Goal: Information Seeking & Learning: Learn about a topic

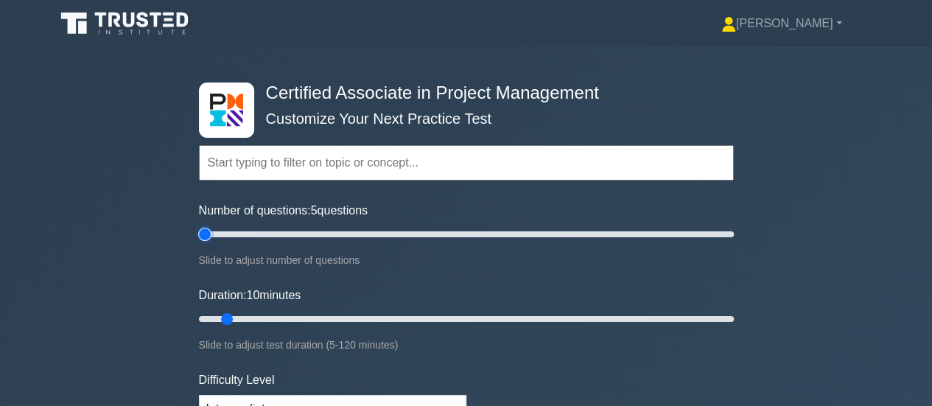
drag, startPoint x: 172, startPoint y: 232, endPoint x: 164, endPoint y: 229, distance: 7.9
type input "5"
click at [199, 229] on input "Number of questions: 5 questions" at bounding box center [466, 235] width 535 height 18
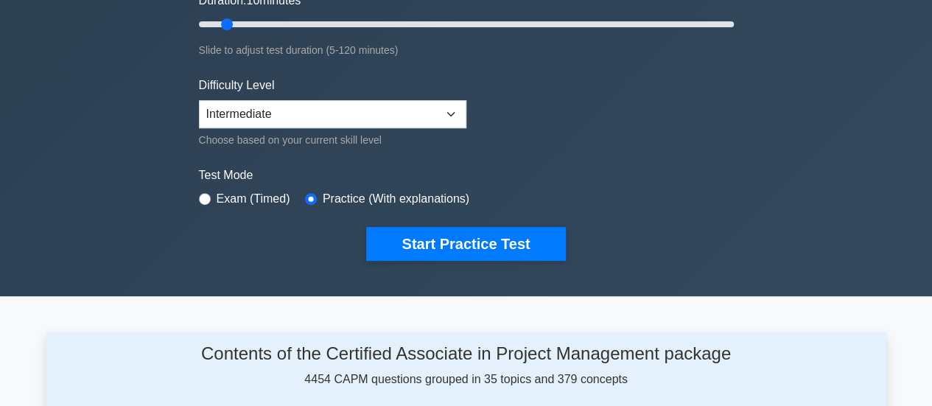
scroll to position [590, 0]
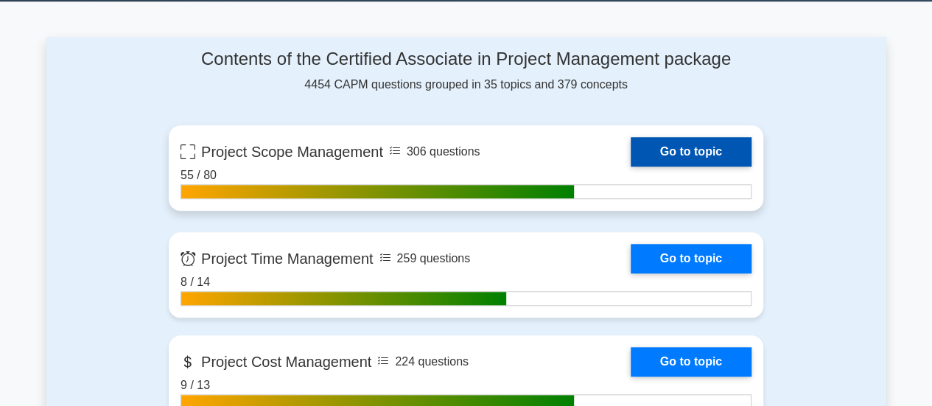
click at [631, 151] on link "Go to topic" at bounding box center [691, 151] width 121 height 29
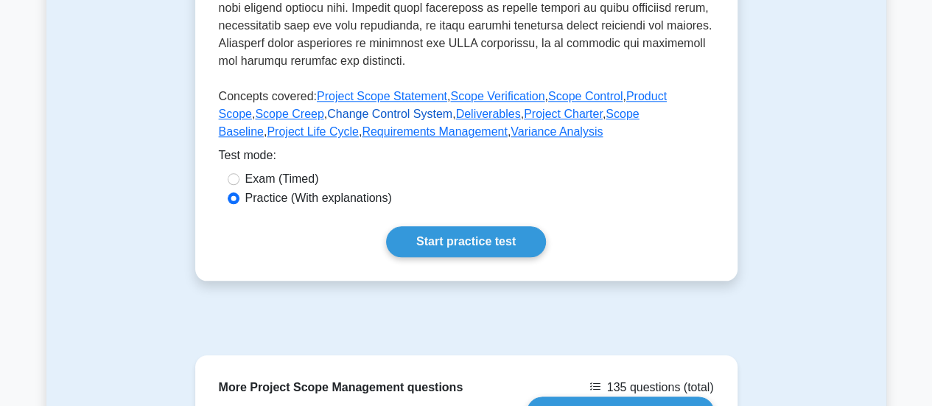
scroll to position [811, 0]
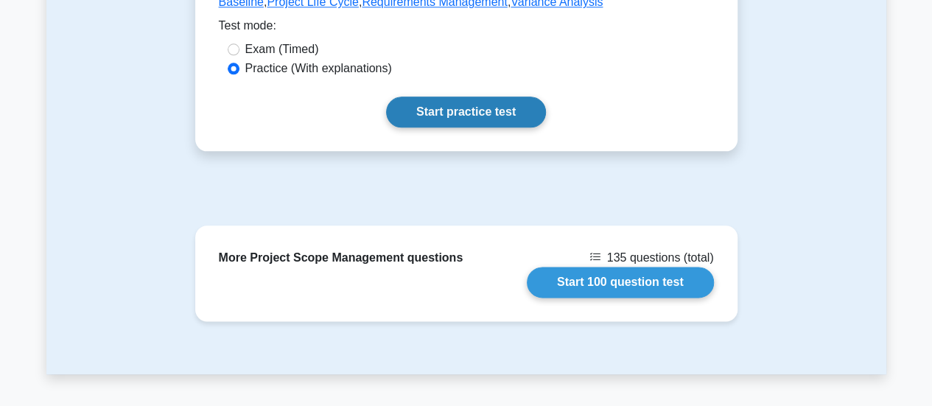
click at [447, 114] on link "Start practice test" at bounding box center [466, 112] width 160 height 31
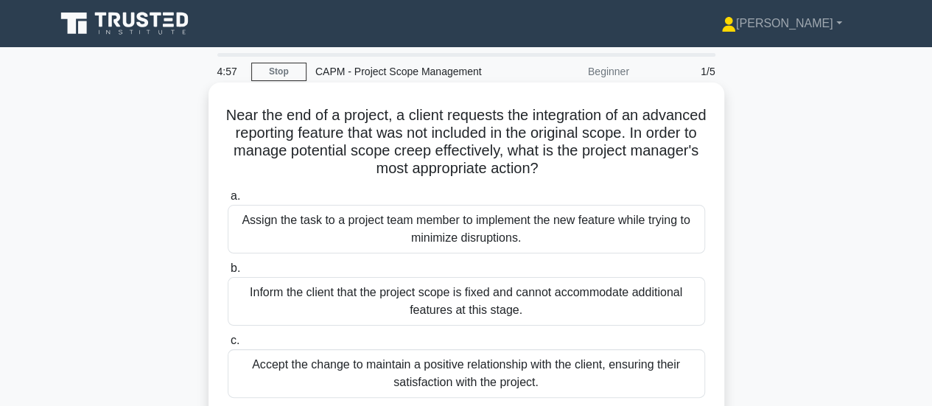
drag, startPoint x: 537, startPoint y: 231, endPoint x: 231, endPoint y: 111, distance: 328.4
click at [231, 111] on div "Near the end of a project, a client requests the integration of an advanced rep…" at bounding box center [466, 298] width 504 height 420
copy div "Near the end of a project, a client requests the integration of an advanced rep…"
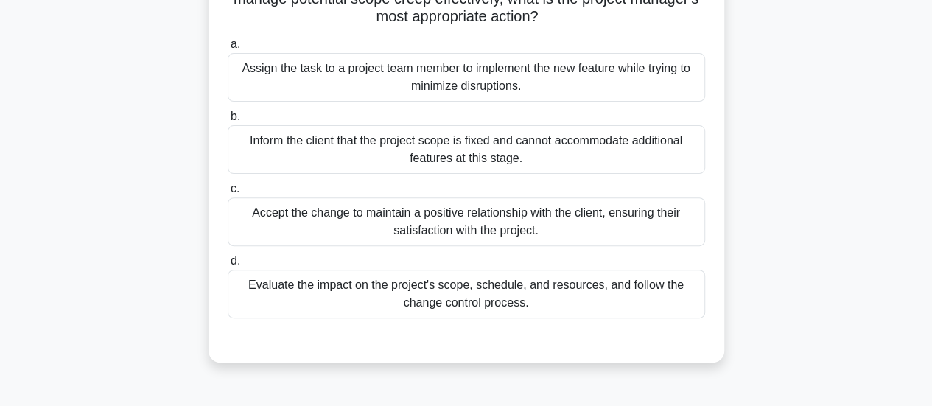
scroll to position [295, 0]
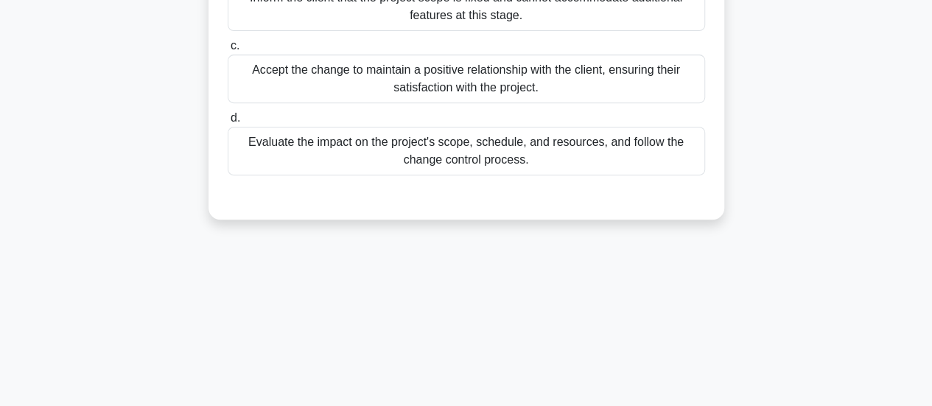
click at [447, 153] on div "Evaluate the impact on the project's scope, schedule, and resources, and follow…" at bounding box center [467, 151] width 478 height 49
click at [228, 123] on input "d. Evaluate the impact on the project's scope, schedule, and resources, and fol…" at bounding box center [228, 119] width 0 height 10
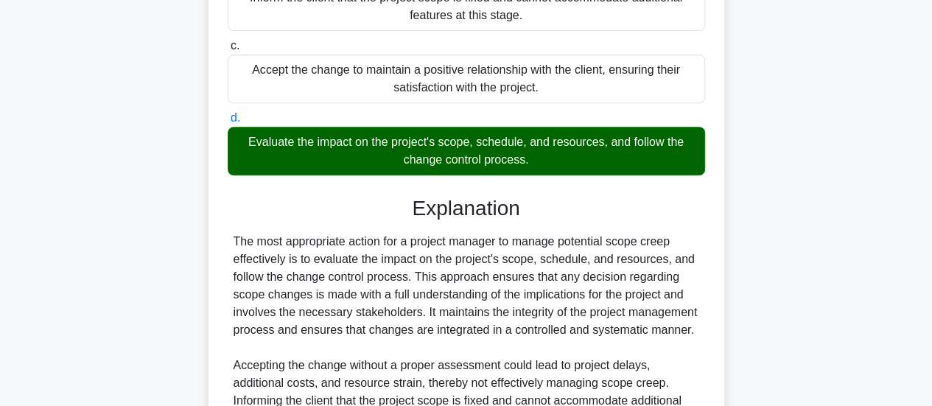
scroll to position [536, 0]
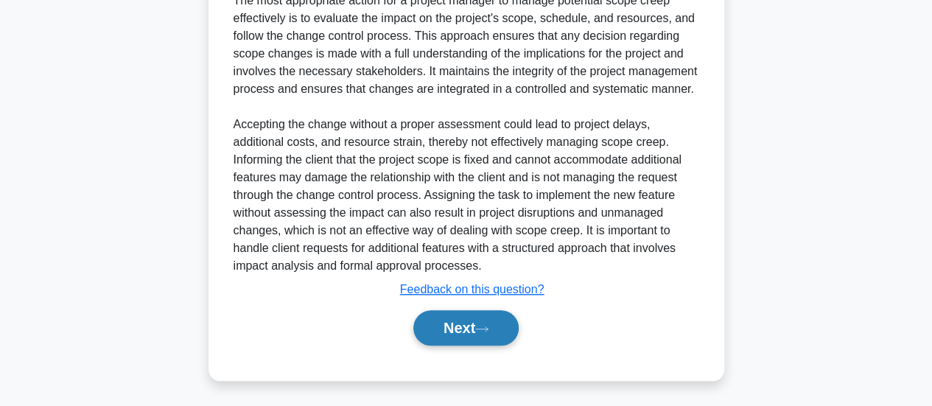
click at [475, 332] on button "Next" at bounding box center [465, 327] width 105 height 35
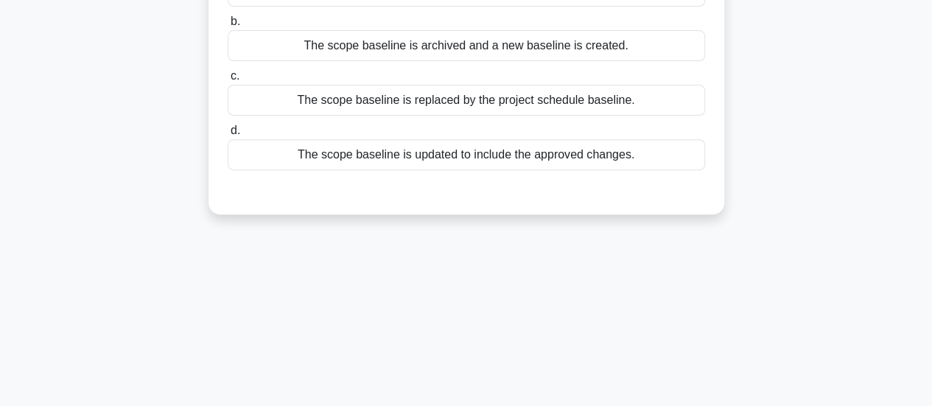
scroll to position [95, 0]
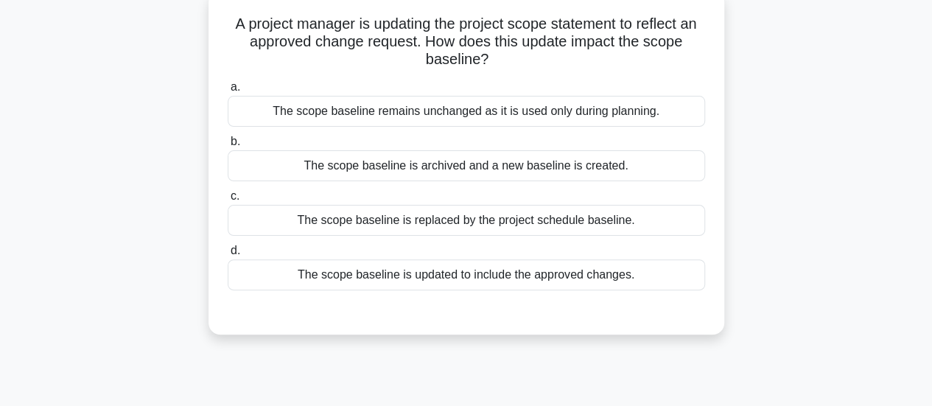
drag, startPoint x: 650, startPoint y: 279, endPoint x: 192, endPoint y: 27, distance: 522.5
click at [192, 27] on div "A project manager is updating the project scope statement to reflect an approve…" at bounding box center [466, 171] width 840 height 361
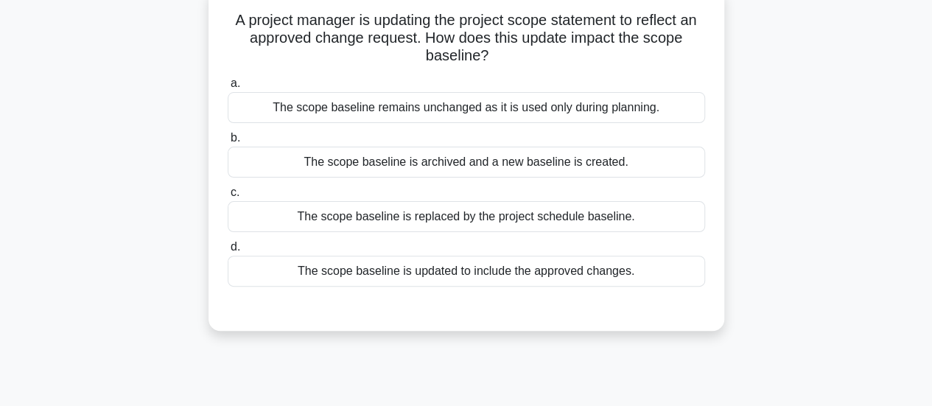
copy div "A project manager is updating the project scope statement to reflect an approve…"
click at [481, 109] on div "The scope baseline remains unchanged as it is used only during planning." at bounding box center [467, 107] width 478 height 31
click at [228, 88] on input "a. The scope baseline remains unchanged as it is used only during planning." at bounding box center [228, 84] width 0 height 10
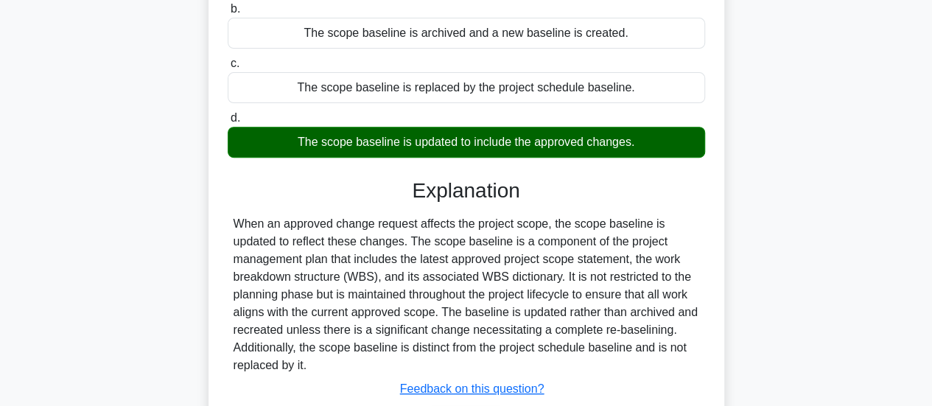
scroll to position [390, 0]
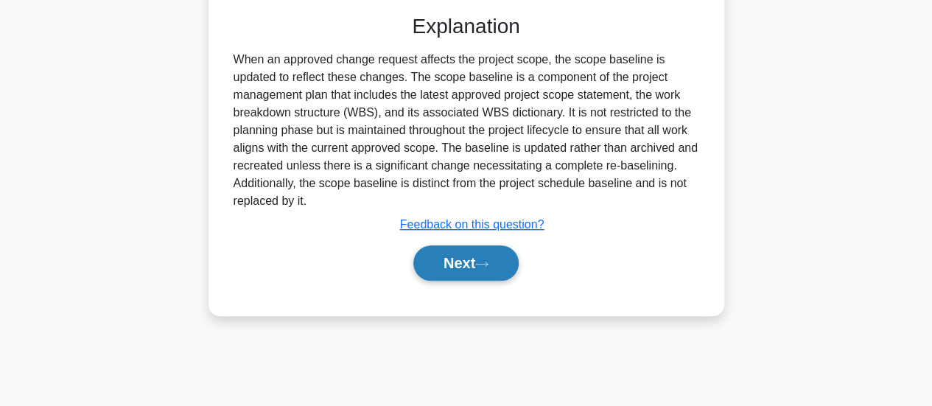
click at [473, 265] on button "Next" at bounding box center [465, 262] width 105 height 35
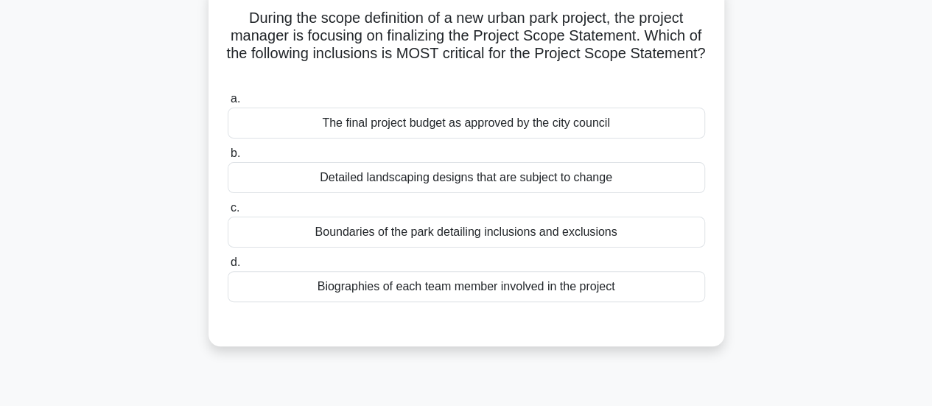
scroll to position [95, 0]
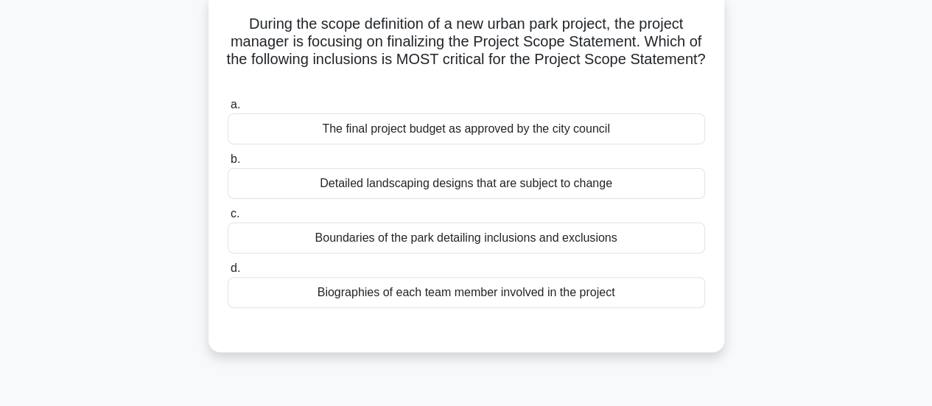
drag, startPoint x: 649, startPoint y: 281, endPoint x: 132, endPoint y: 15, distance: 580.8
click at [132, 15] on div "During the scope definition of a new urban park project, the project manager is…" at bounding box center [466, 180] width 840 height 379
copy div "During the scope definition of a new urban park project, the project manager is…"
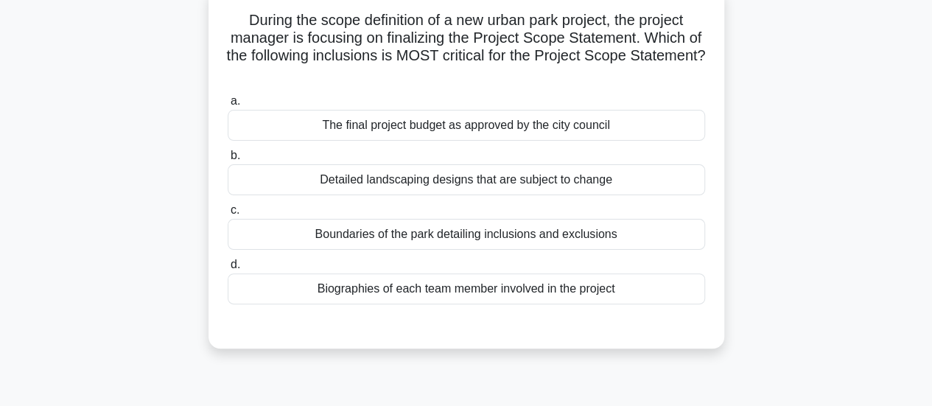
click at [510, 120] on div "The final project budget as approved by the city council" at bounding box center [467, 125] width 478 height 31
click at [228, 106] on input "a. The final project budget as approved by the city council" at bounding box center [228, 102] width 0 height 10
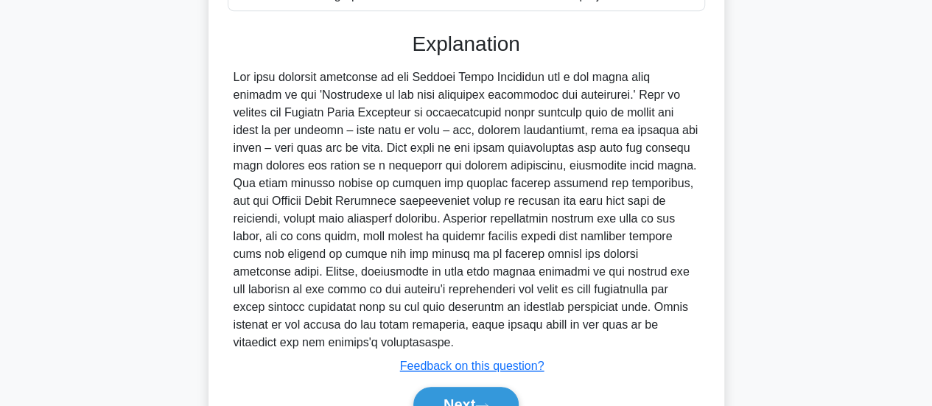
scroll to position [467, 0]
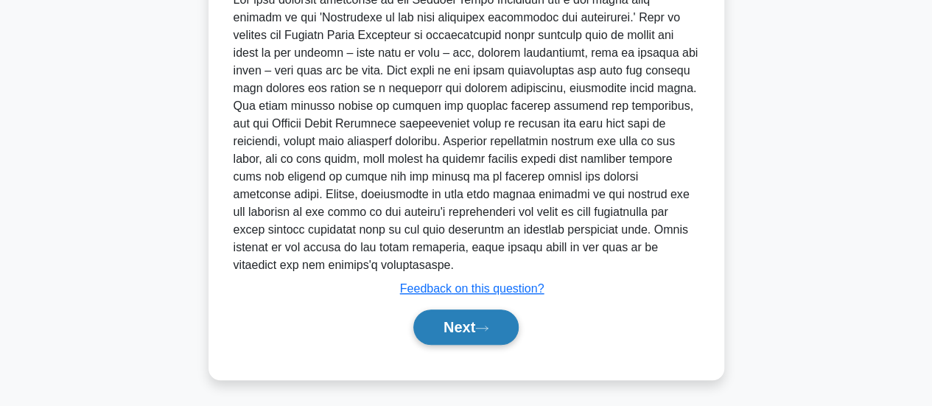
click at [489, 330] on icon at bounding box center [481, 328] width 13 height 8
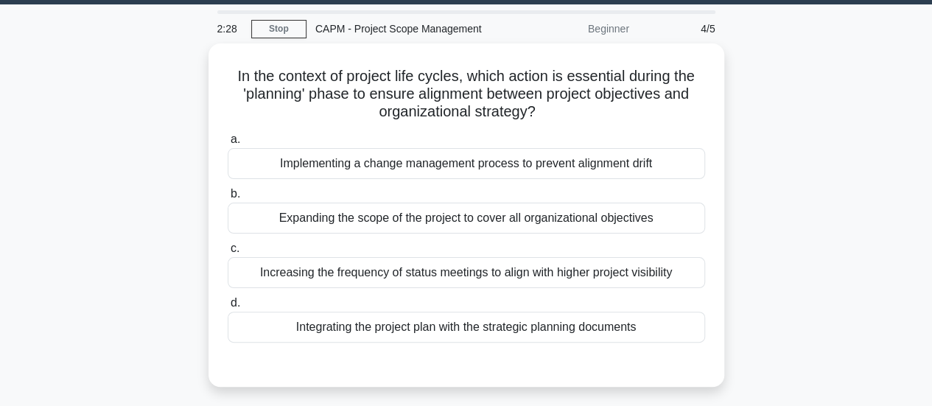
scroll to position [0, 0]
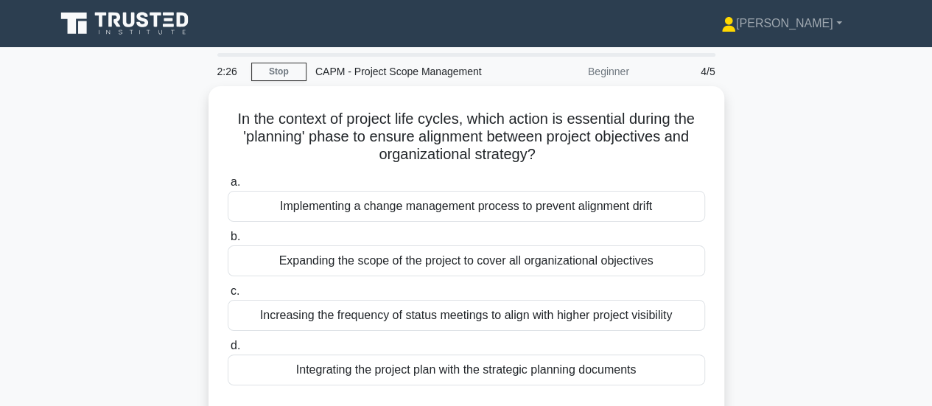
drag, startPoint x: 660, startPoint y: 265, endPoint x: 202, endPoint y: 111, distance: 483.2
click at [202, 111] on div "In the context of project life cycles, which action is essential during the 'pl…" at bounding box center [466, 266] width 840 height 361
copy div "In the context of project life cycles, which action is essential during the 'pl…"
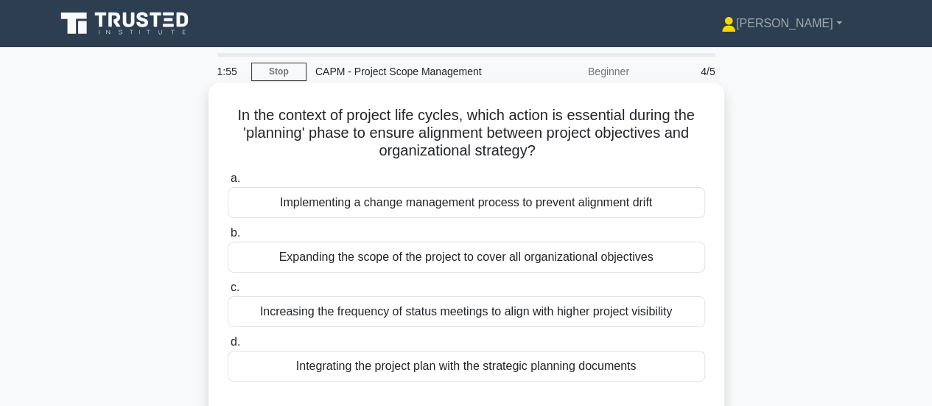
click at [455, 201] on div "Implementing a change management process to prevent alignment drift" at bounding box center [467, 202] width 478 height 31
click at [228, 184] on input "a. Implementing a change management process to prevent alignment drift" at bounding box center [228, 179] width 0 height 10
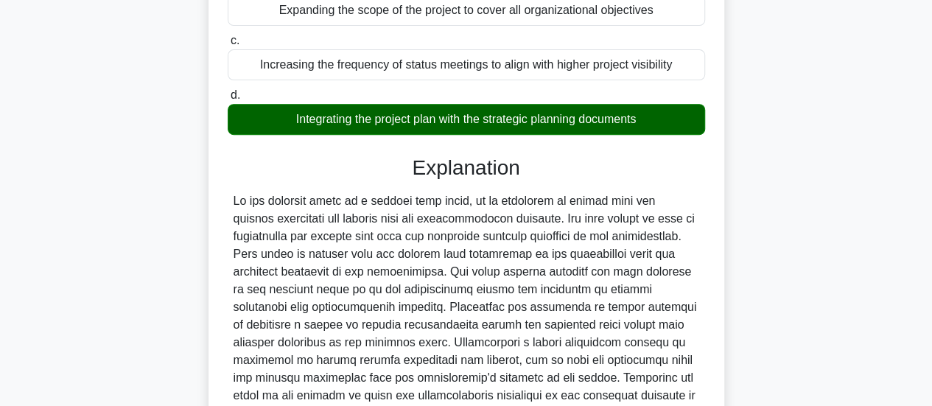
scroll to position [369, 0]
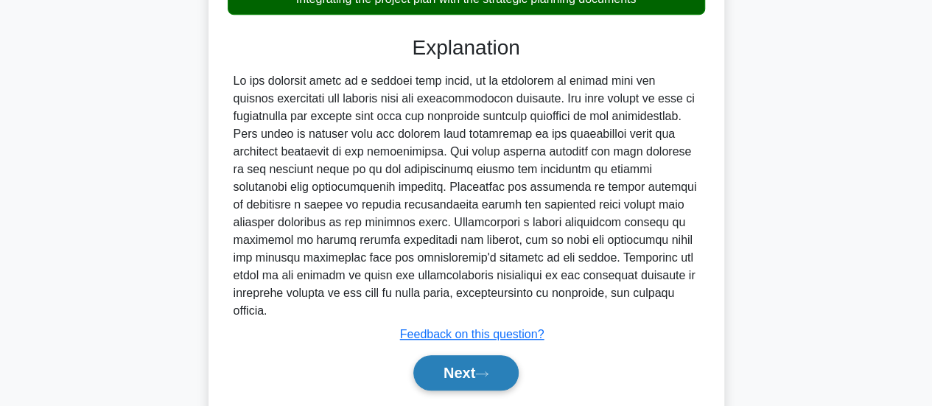
click at [507, 363] on button "Next" at bounding box center [465, 372] width 105 height 35
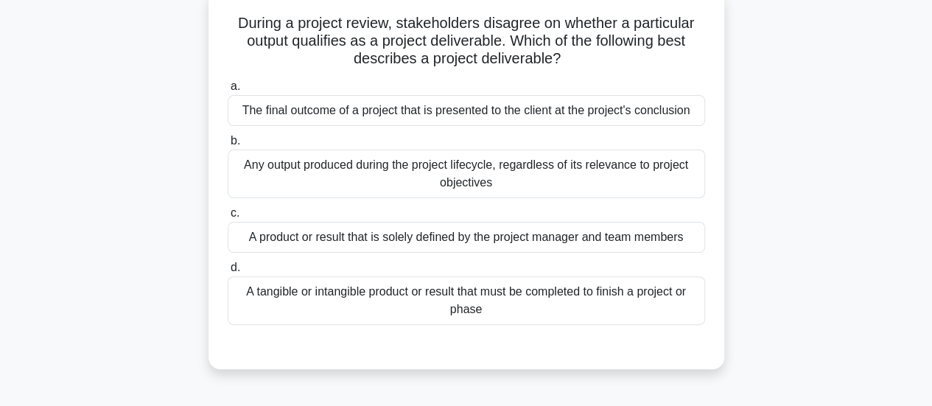
scroll to position [0, 0]
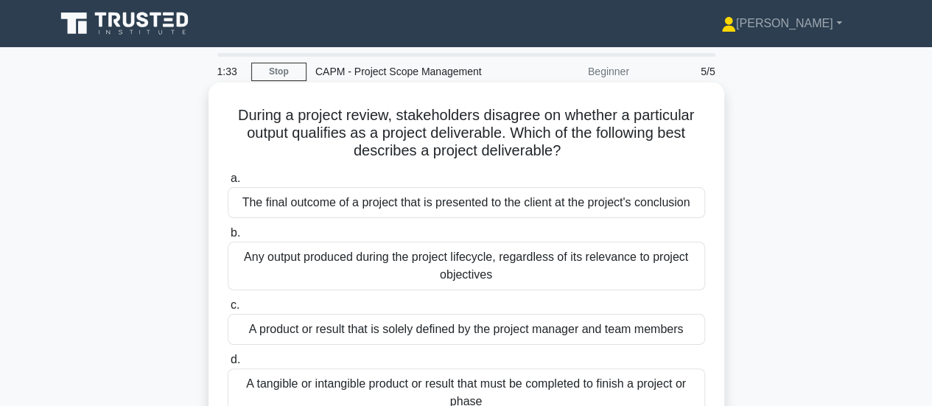
drag, startPoint x: 439, startPoint y: 182, endPoint x: 231, endPoint y: 105, distance: 221.1
click at [231, 105] on div "During a project review, stakeholders disagree on whether a particular output q…" at bounding box center [466, 271] width 504 height 367
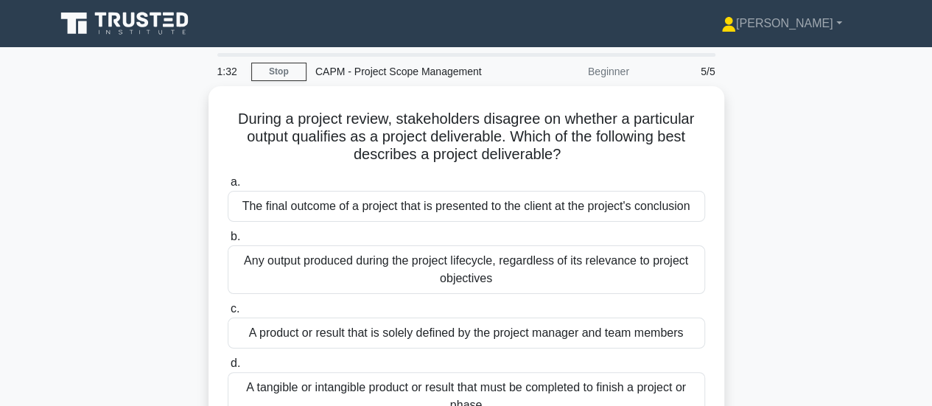
copy div "During a project review, stakeholders disagree on whether a particular output q…"
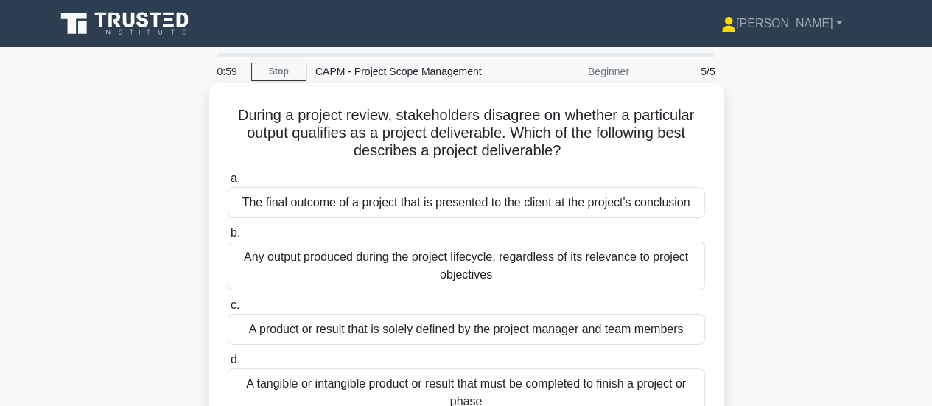
click at [491, 209] on div "The final outcome of a project that is presented to the client at the project's…" at bounding box center [467, 202] width 478 height 31
click at [228, 184] on input "a. The final outcome of a project that is presented to the client at the projec…" at bounding box center [228, 179] width 0 height 10
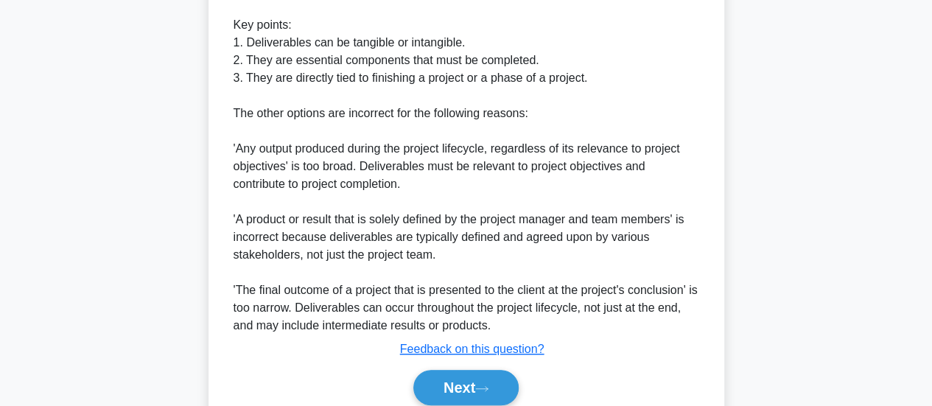
scroll to position [609, 0]
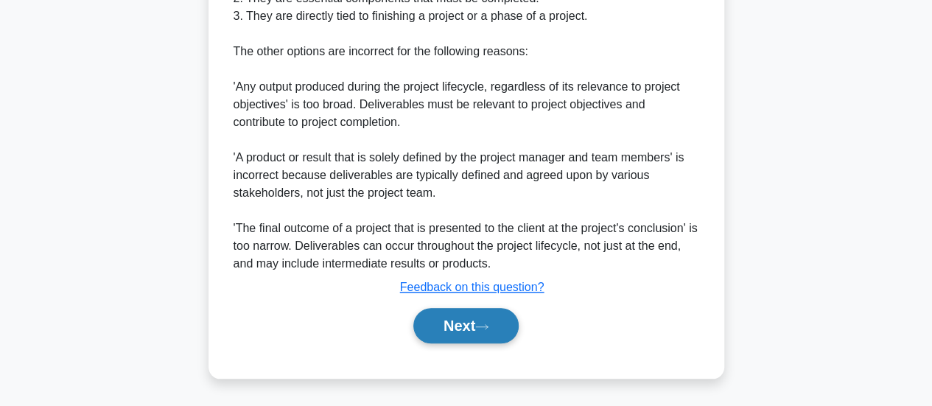
click at [453, 319] on button "Next" at bounding box center [465, 325] width 105 height 35
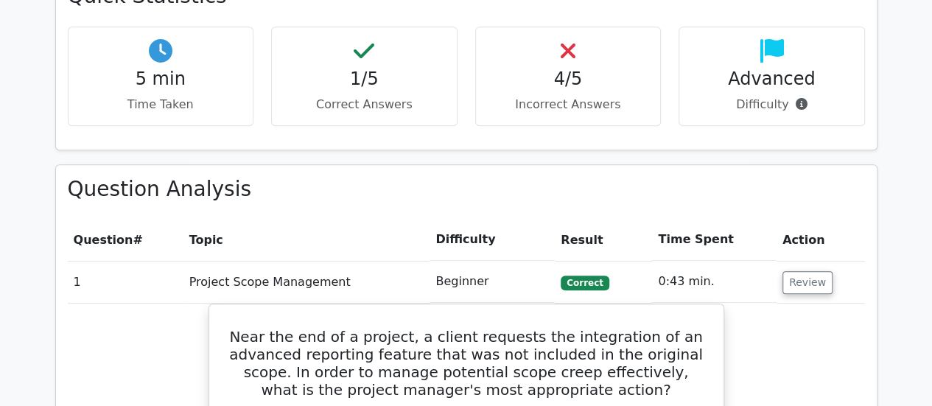
scroll to position [516, 0]
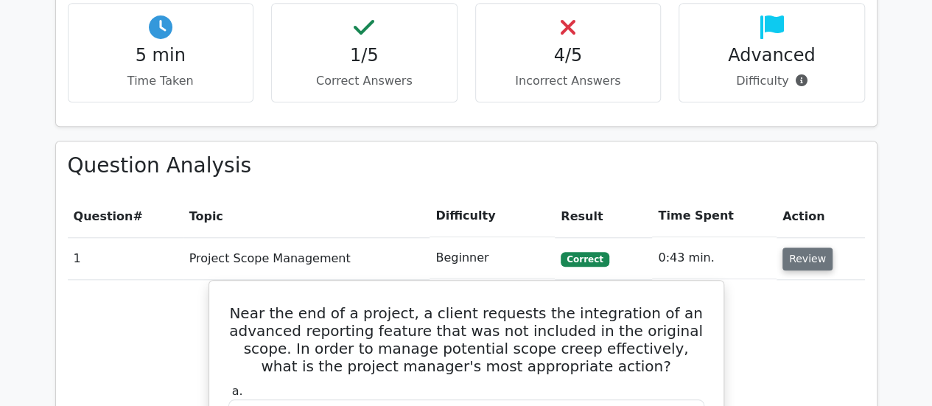
click at [798, 260] on button "Review" at bounding box center [808, 259] width 50 height 23
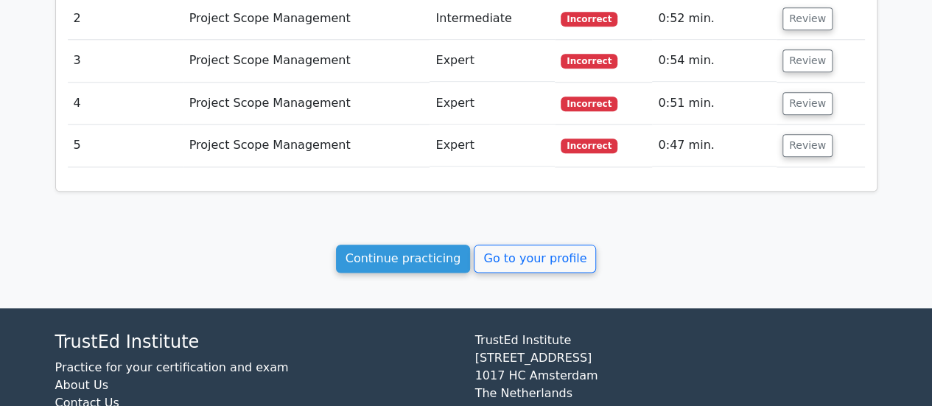
scroll to position [873, 0]
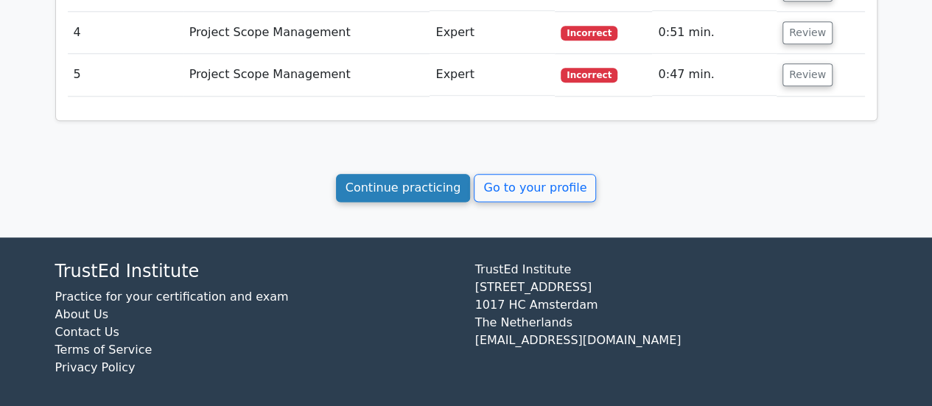
click at [435, 184] on link "Continue practicing" at bounding box center [403, 188] width 135 height 28
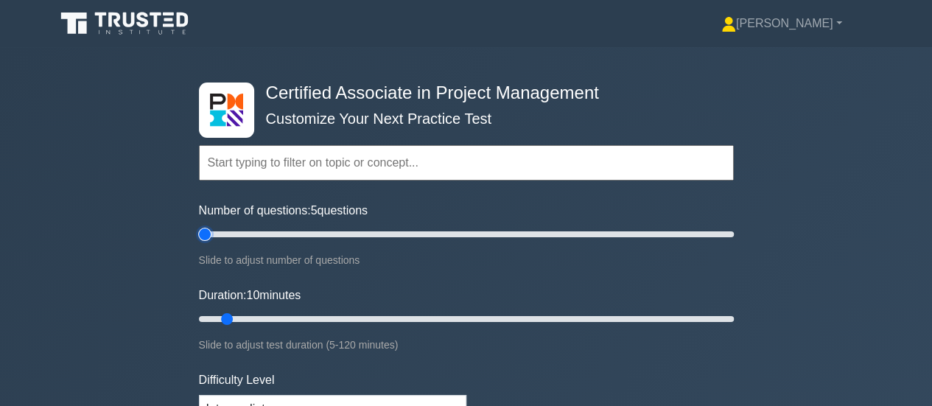
drag, startPoint x: 221, startPoint y: 228, endPoint x: 165, endPoint y: 231, distance: 56.1
type input "5"
click at [199, 231] on input "Number of questions: 5 questions" at bounding box center [466, 235] width 535 height 18
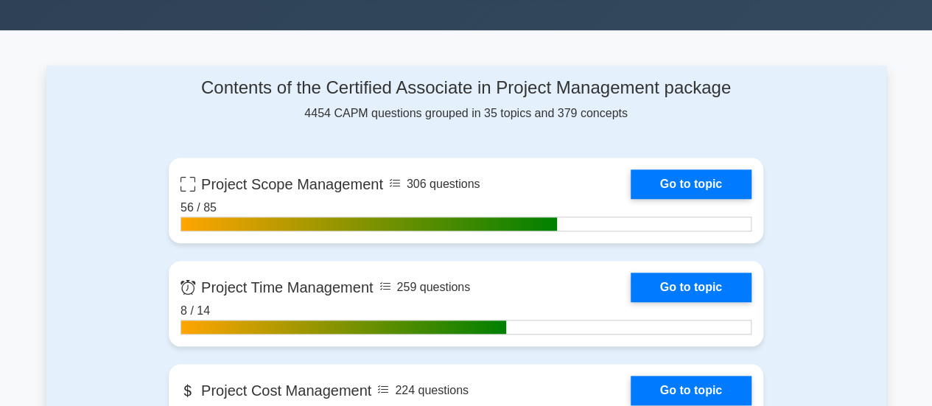
scroll to position [590, 0]
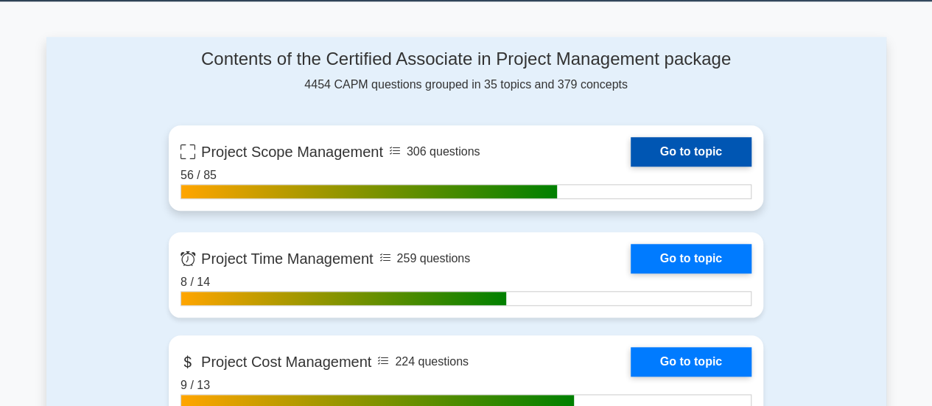
click at [631, 144] on link "Go to topic" at bounding box center [691, 151] width 121 height 29
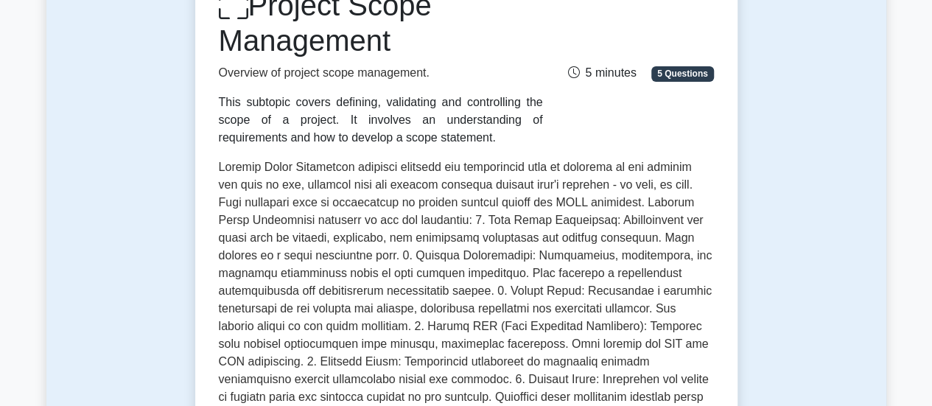
scroll to position [590, 0]
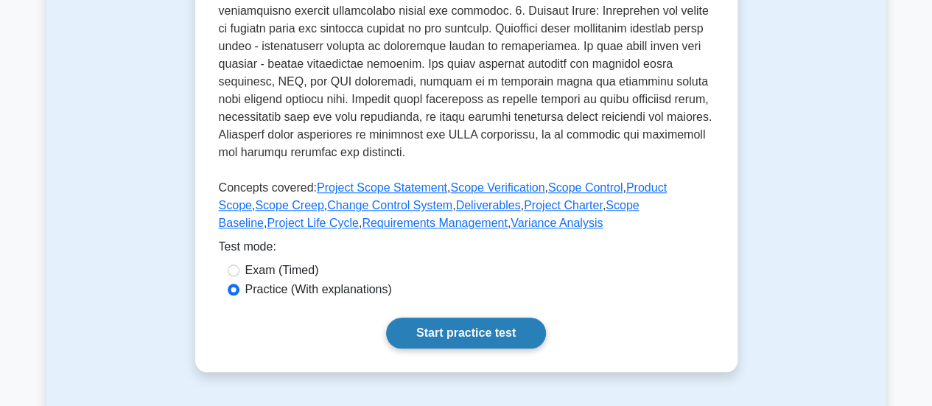
click at [450, 337] on link "Start practice test" at bounding box center [466, 333] width 160 height 31
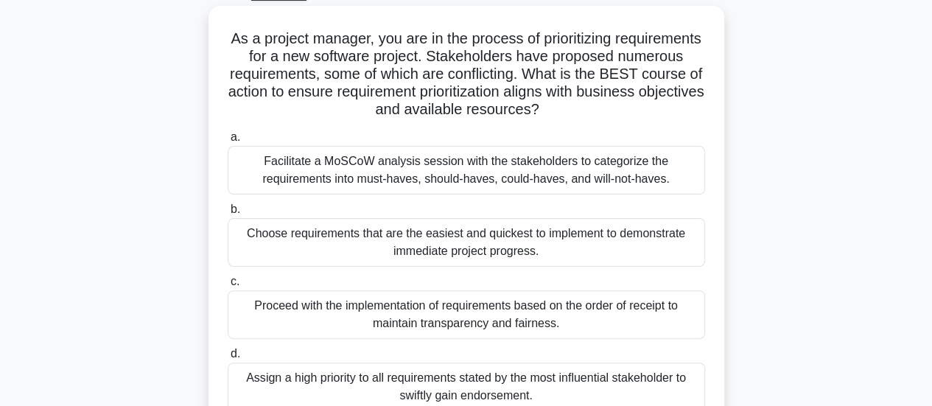
scroll to position [21, 0]
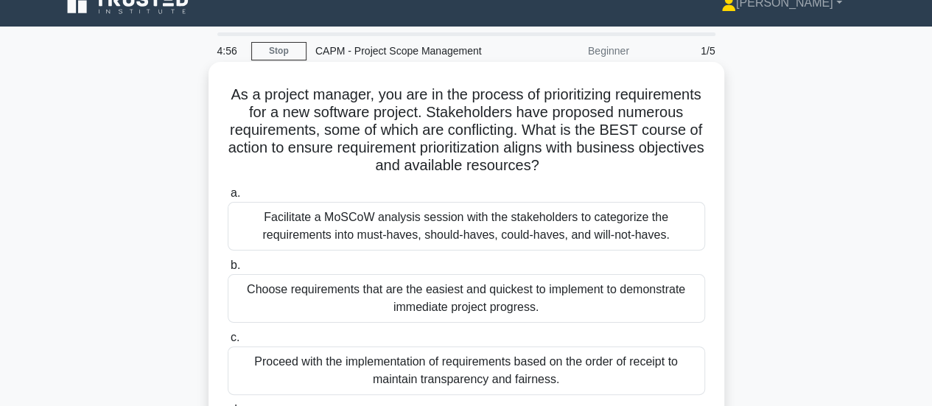
drag, startPoint x: 552, startPoint y: 257, endPoint x: 212, endPoint y: 92, distance: 377.8
click at [212, 92] on div "As a project manager, you are in the process of prioritizing requirements for a…" at bounding box center [467, 287] width 516 height 450
copy div "As a project manager, you are in the process of prioritizing requirements for a…"
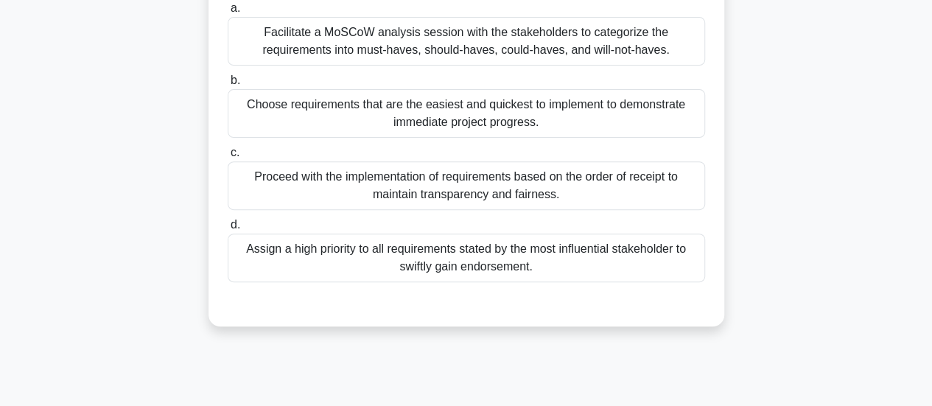
scroll to position [242, 0]
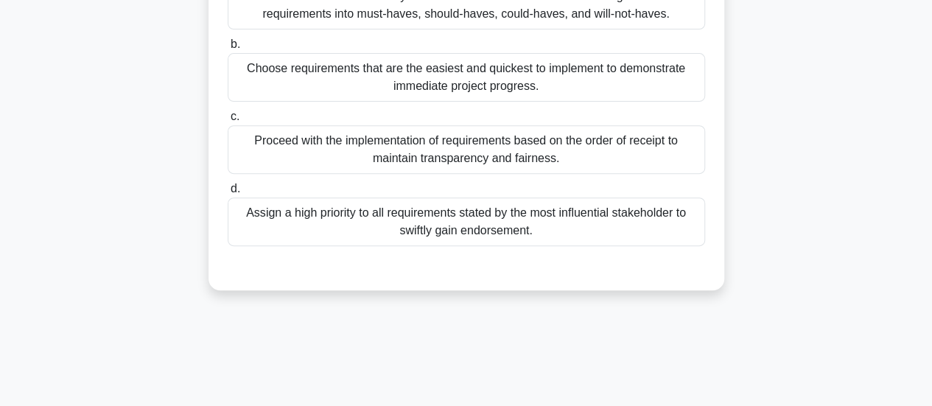
click at [475, 226] on div "Assign a high priority to all requirements stated by the most influential stake…" at bounding box center [467, 222] width 478 height 49
click at [228, 194] on input "d. Assign a high priority to all requirements stated by the most influential st…" at bounding box center [228, 189] width 0 height 10
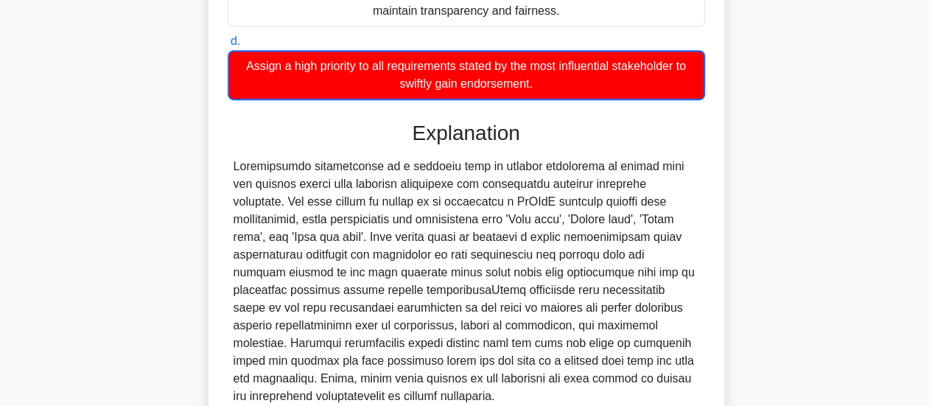
scroll to position [520, 0]
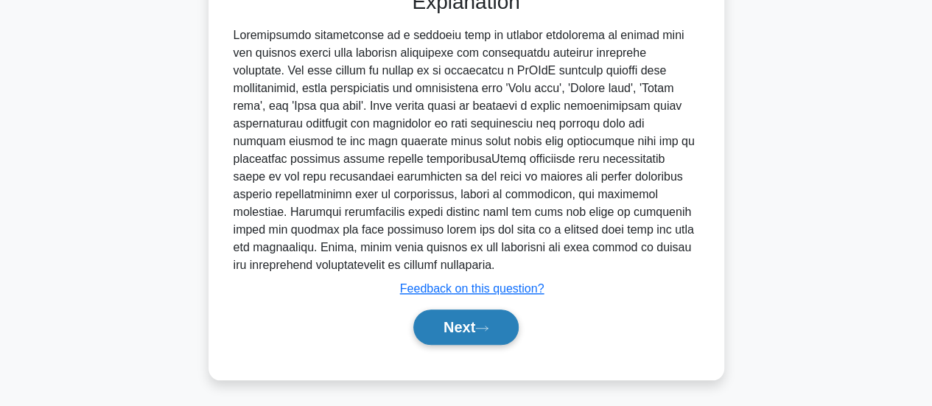
click at [465, 330] on button "Next" at bounding box center [465, 327] width 105 height 35
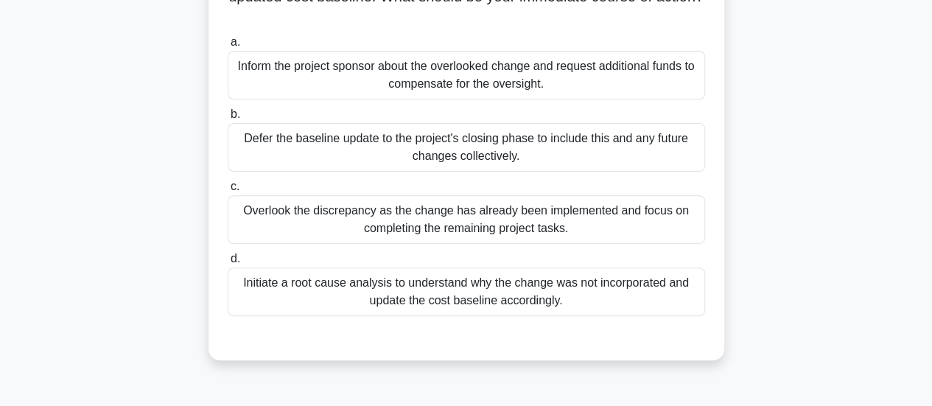
scroll to position [0, 0]
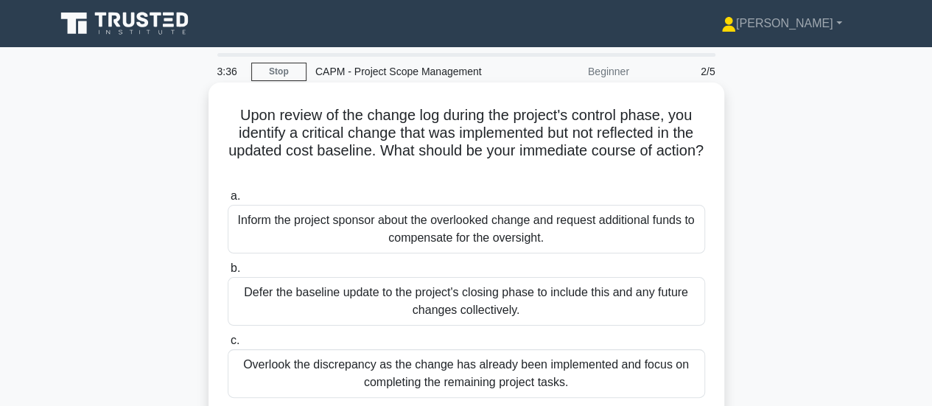
drag, startPoint x: 563, startPoint y: 207, endPoint x: 226, endPoint y: 102, distance: 353.4
click at [226, 102] on div "Upon review of the change log during the project's control phase, you identify …" at bounding box center [466, 298] width 504 height 420
copy div "Upon review of the change log during the project's control phase, you identify …"
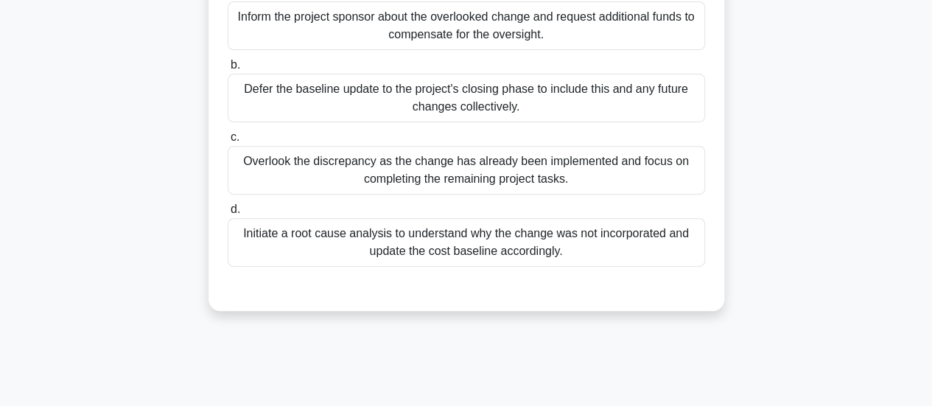
scroll to position [390, 0]
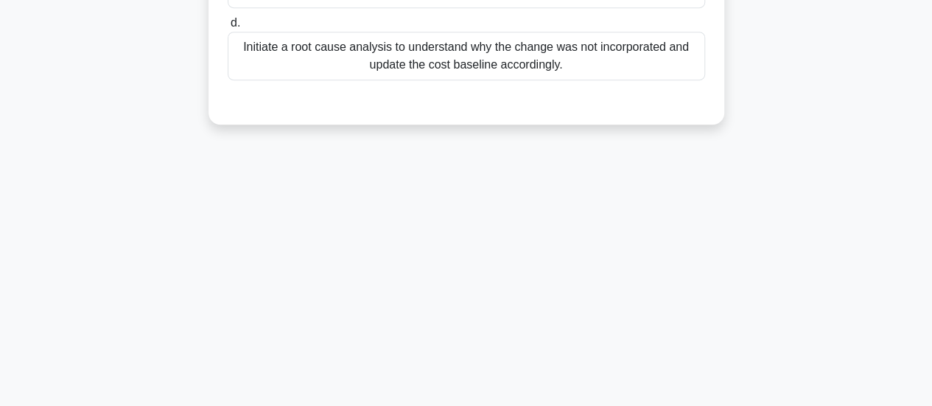
click at [457, 58] on div "Initiate a root cause analysis to understand why the change was not incorporate…" at bounding box center [467, 56] width 478 height 49
click at [228, 28] on input "d. Initiate a root cause analysis to understand why the change was not incorpor…" at bounding box center [228, 23] width 0 height 10
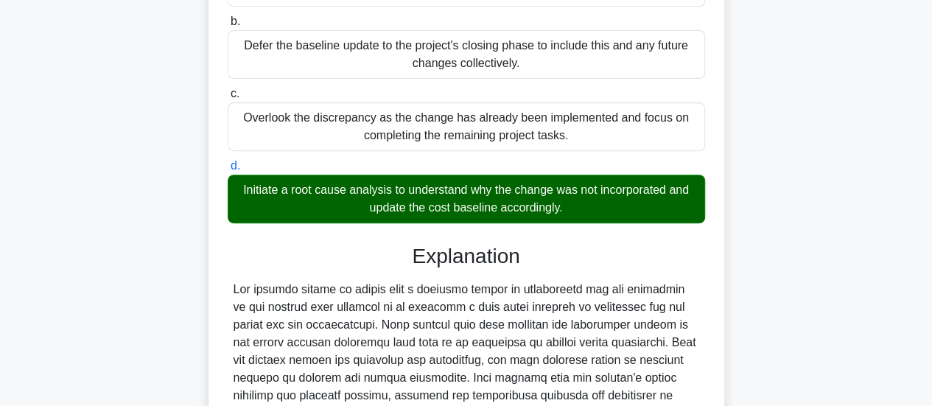
scroll to position [483, 0]
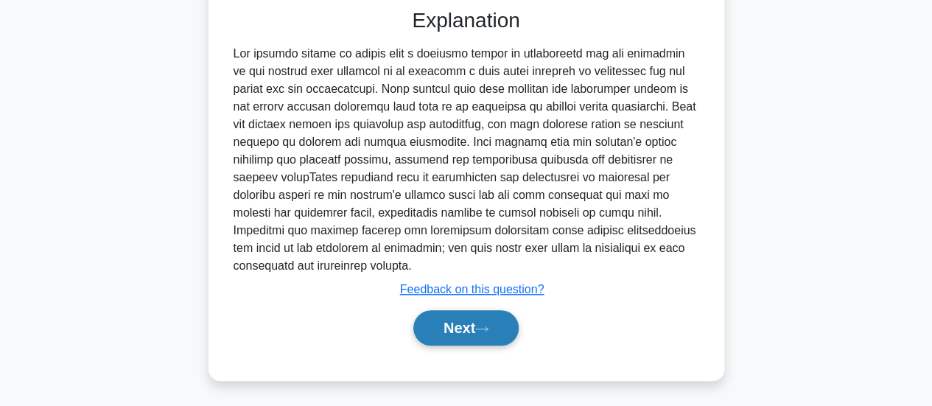
click at [452, 324] on button "Next" at bounding box center [465, 327] width 105 height 35
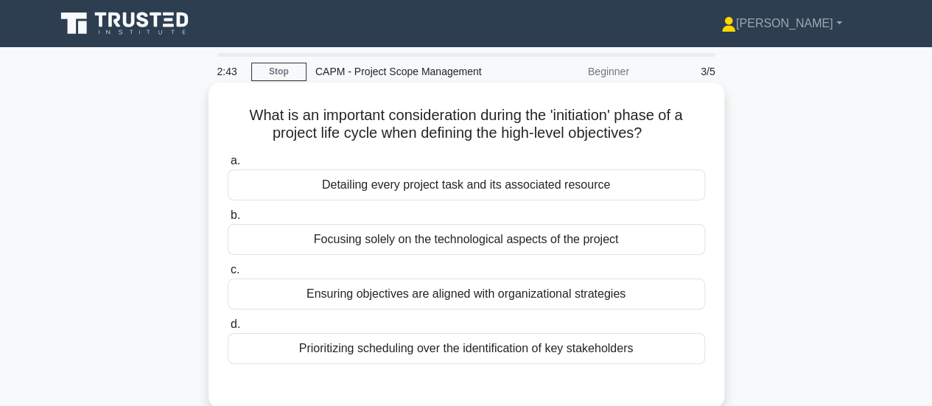
scroll to position [74, 0]
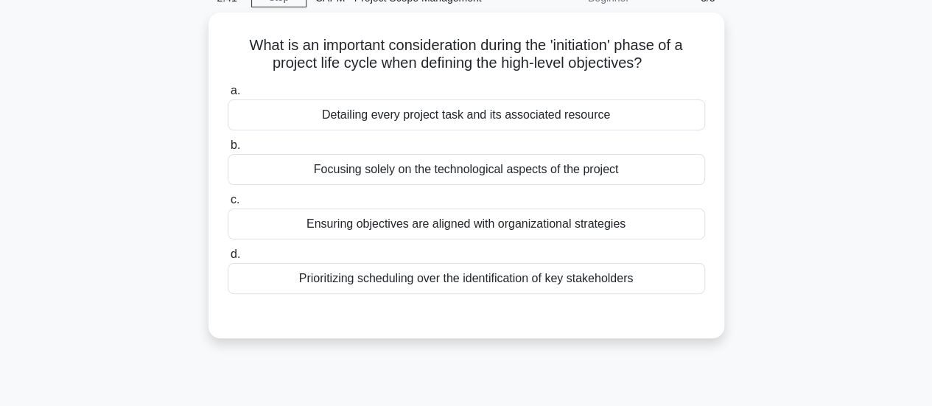
drag, startPoint x: 652, startPoint y: 279, endPoint x: 170, endPoint y: 48, distance: 533.7
click at [170, 48] on div "What is an important consideration during the 'initiation' phase of a project l…" at bounding box center [466, 184] width 840 height 343
copy div "What is an important consideration during the 'initiation' phase of a project l…"
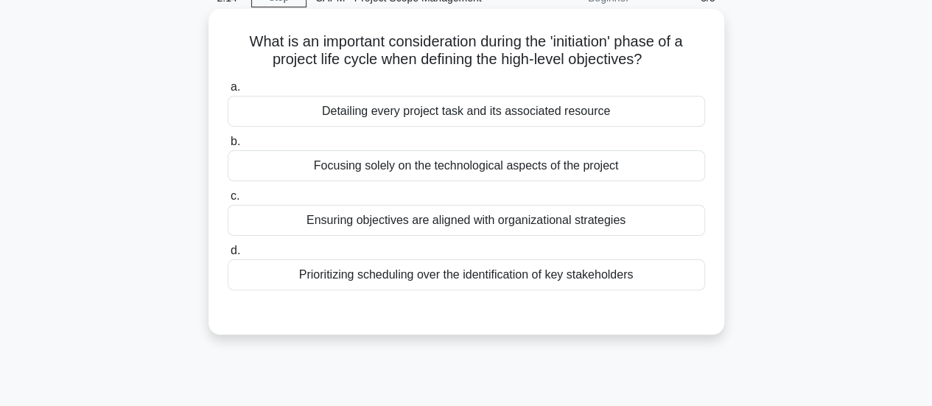
click at [405, 220] on div "Ensuring objectives are aligned with organizational strategies" at bounding box center [467, 220] width 478 height 31
click at [228, 201] on input "c. Ensuring objectives are aligned with organizational strategies" at bounding box center [228, 197] width 0 height 10
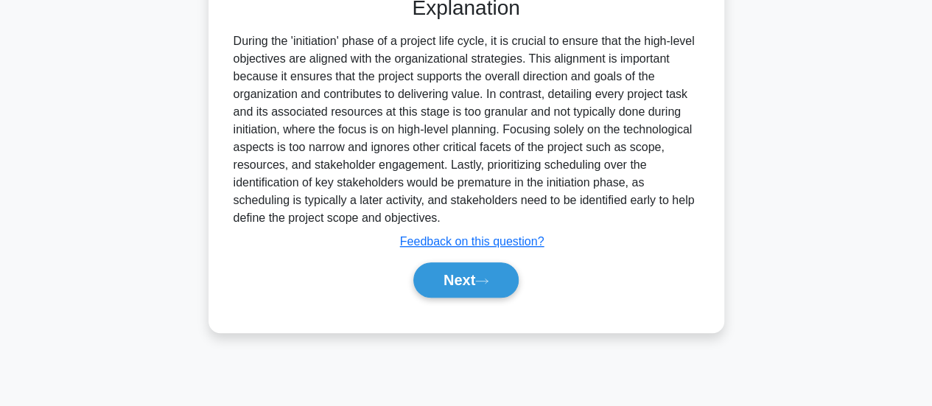
scroll to position [390, 0]
click at [438, 269] on button "Next" at bounding box center [465, 279] width 105 height 35
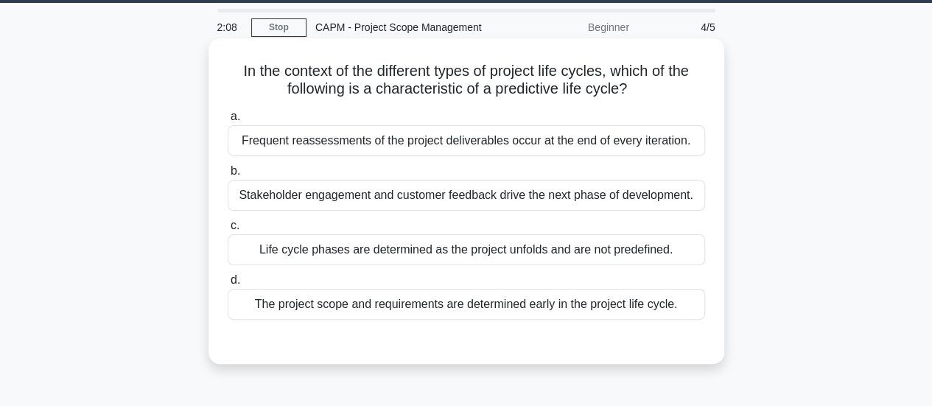
scroll to position [40, 0]
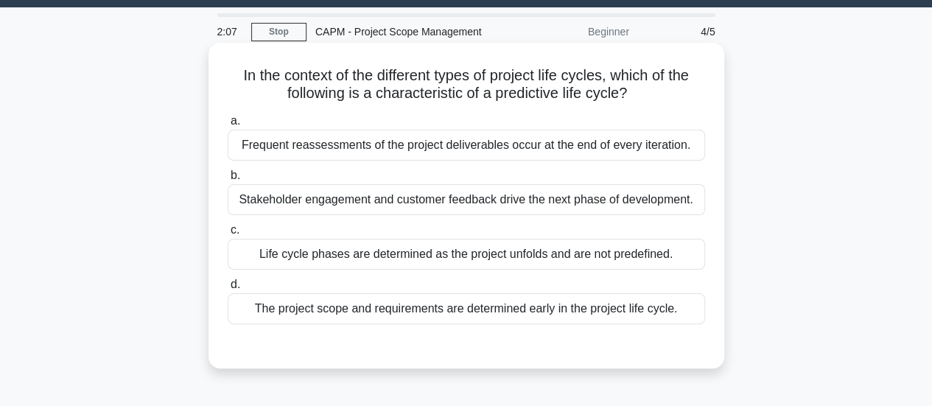
drag, startPoint x: 680, startPoint y: 254, endPoint x: 231, endPoint y: 71, distance: 483.7
click at [231, 71] on div "In the context of the different types of project life cycles, which of the foll…" at bounding box center [466, 206] width 504 height 314
copy div "In the context of the different types of project life cycles, which of the foll…"
click at [439, 198] on div "Stakeholder engagement and customer feedback drive the next phase of developmen…" at bounding box center [467, 199] width 478 height 31
click at [228, 181] on input "b. Stakeholder engagement and customer feedback drive the next phase of develop…" at bounding box center [228, 176] width 0 height 10
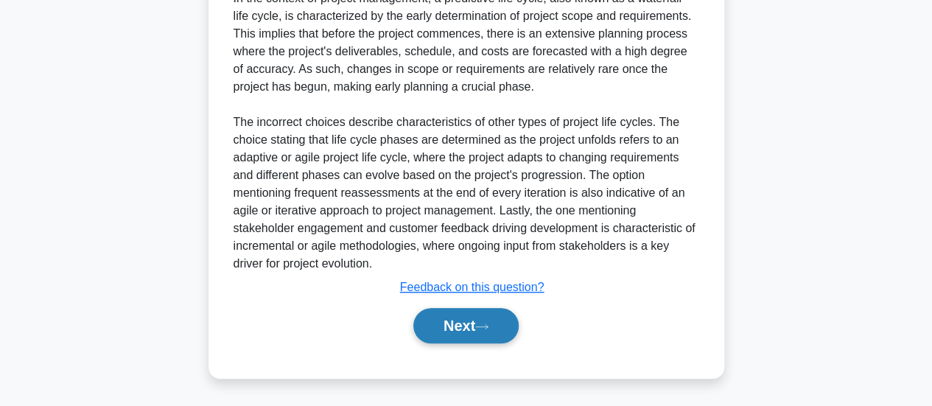
click at [481, 337] on button "Next" at bounding box center [465, 325] width 105 height 35
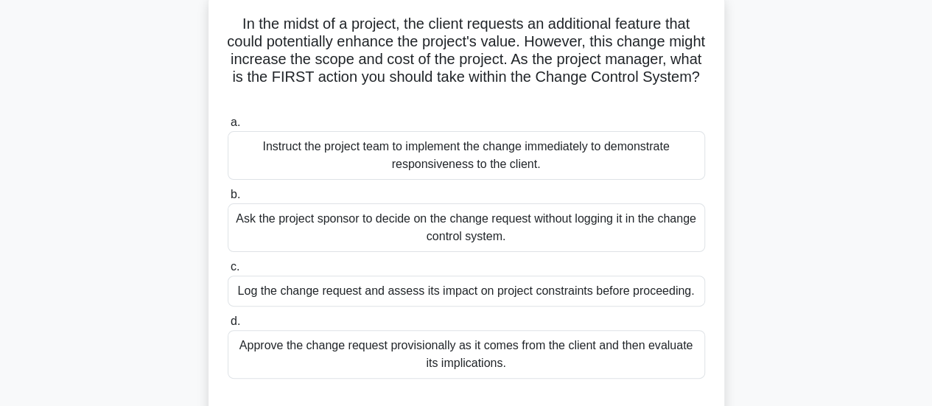
scroll to position [0, 0]
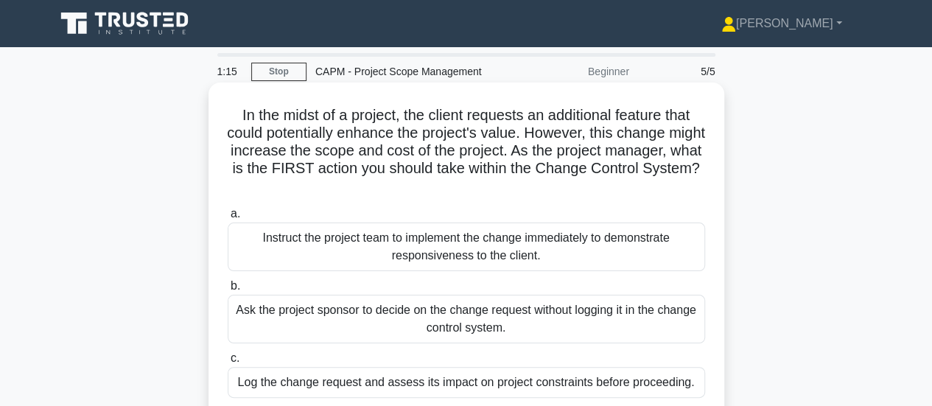
drag, startPoint x: 522, startPoint y: 357, endPoint x: 226, endPoint y: 112, distance: 384.8
click at [226, 112] on div "In the midst of a project, the client requests an additional feature that could…" at bounding box center [466, 298] width 504 height 420
copy div "In the midst of a project, the client requests an additional feature that could…"
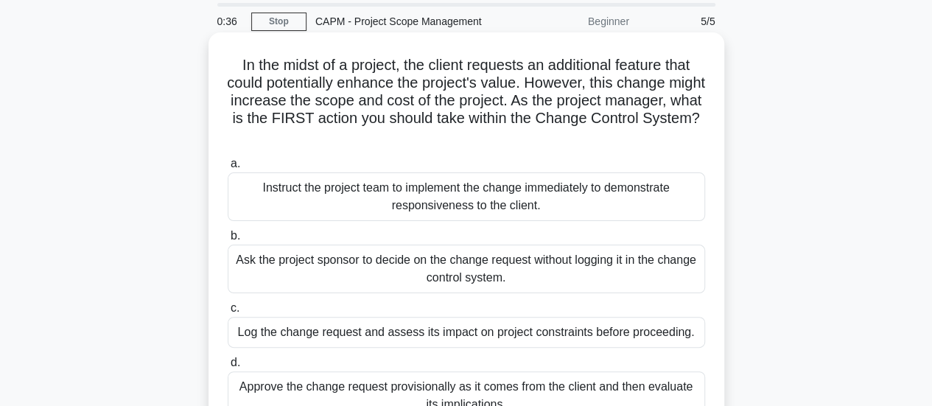
scroll to position [74, 0]
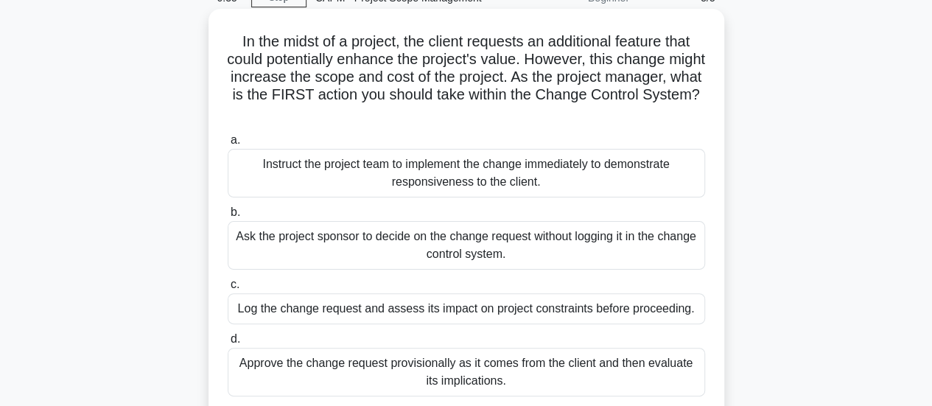
click at [366, 303] on div "Log the change request and assess its impact on project constraints before proc…" at bounding box center [467, 308] width 478 height 31
click at [228, 290] on input "c. Log the change request and assess its impact on project constraints before p…" at bounding box center [228, 285] width 0 height 10
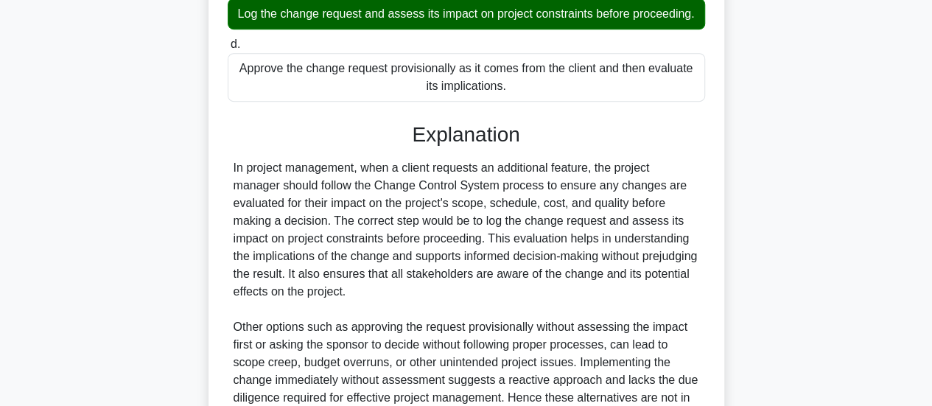
scroll to position [554, 0]
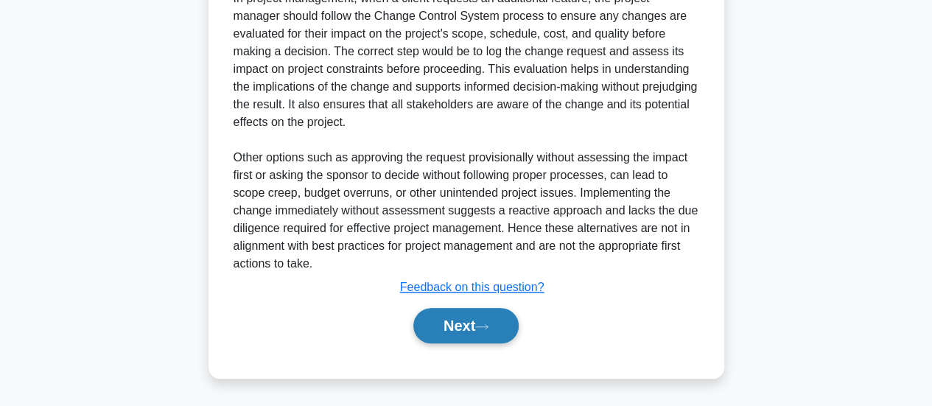
click at [452, 329] on button "Next" at bounding box center [465, 325] width 105 height 35
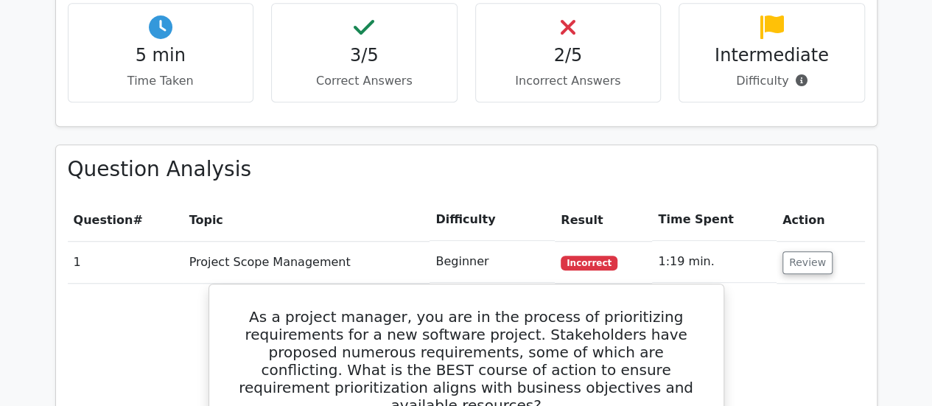
scroll to position [590, 0]
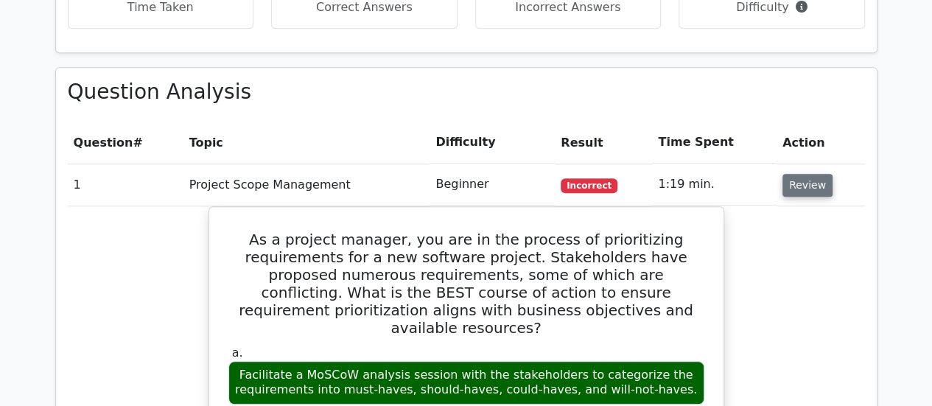
click at [797, 183] on button "Review" at bounding box center [808, 185] width 50 height 23
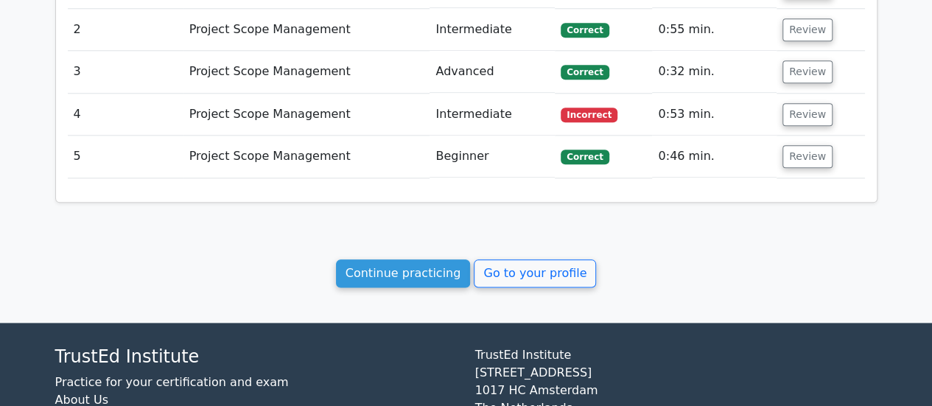
scroll to position [873, 0]
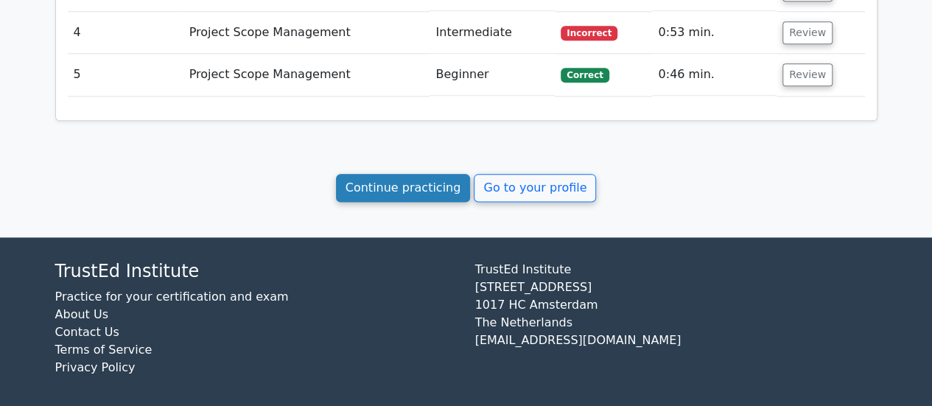
click at [427, 185] on link "Continue practicing" at bounding box center [403, 188] width 135 height 28
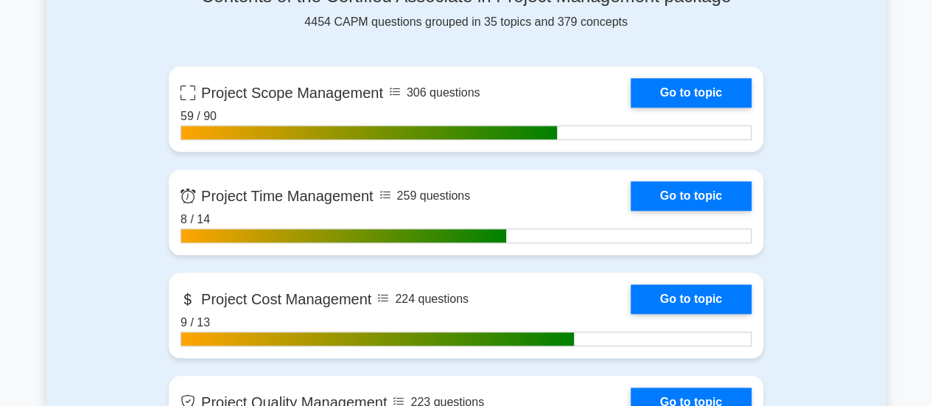
scroll to position [663, 0]
